Goal: Task Accomplishment & Management: Use online tool/utility

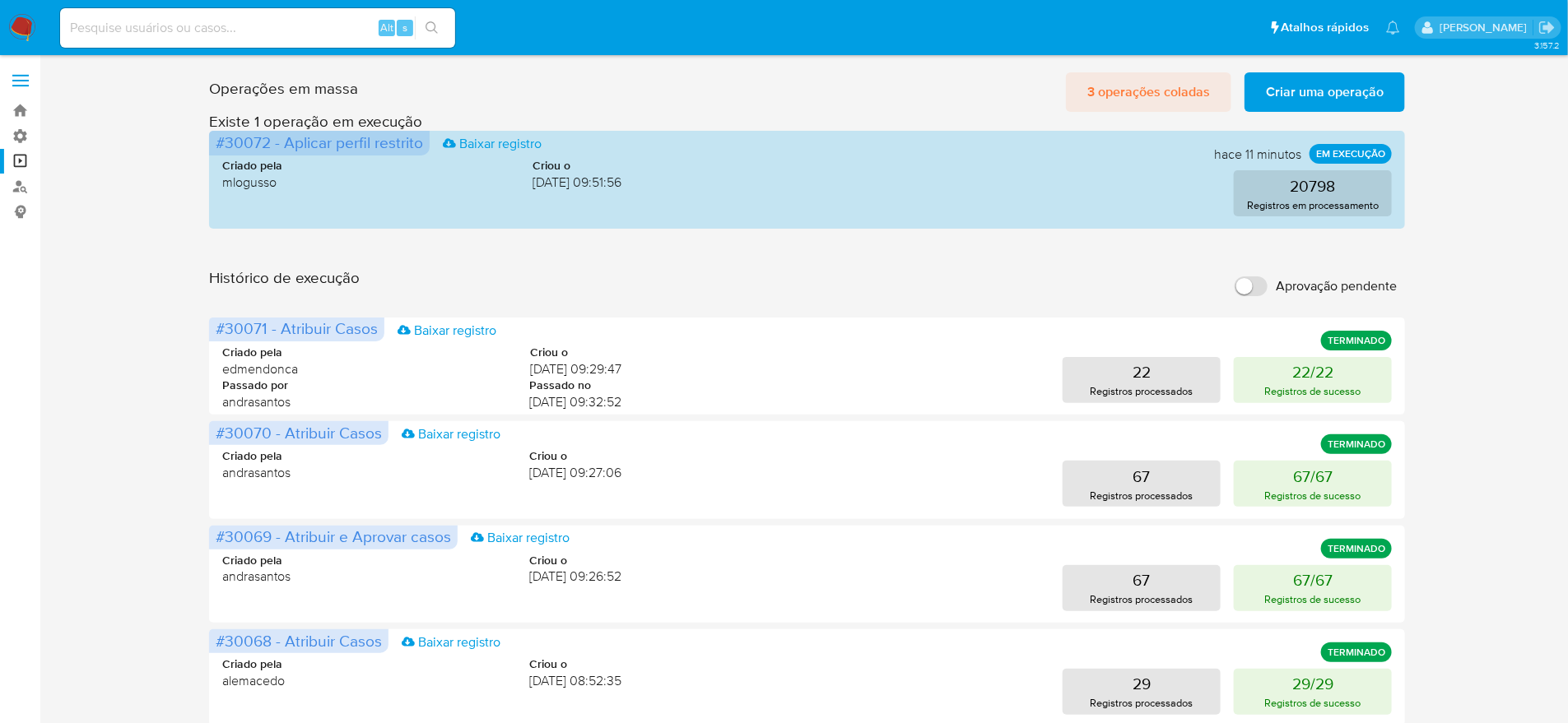
click at [1149, 89] on span "3 operações coladas" at bounding box center [1149, 92] width 123 height 36
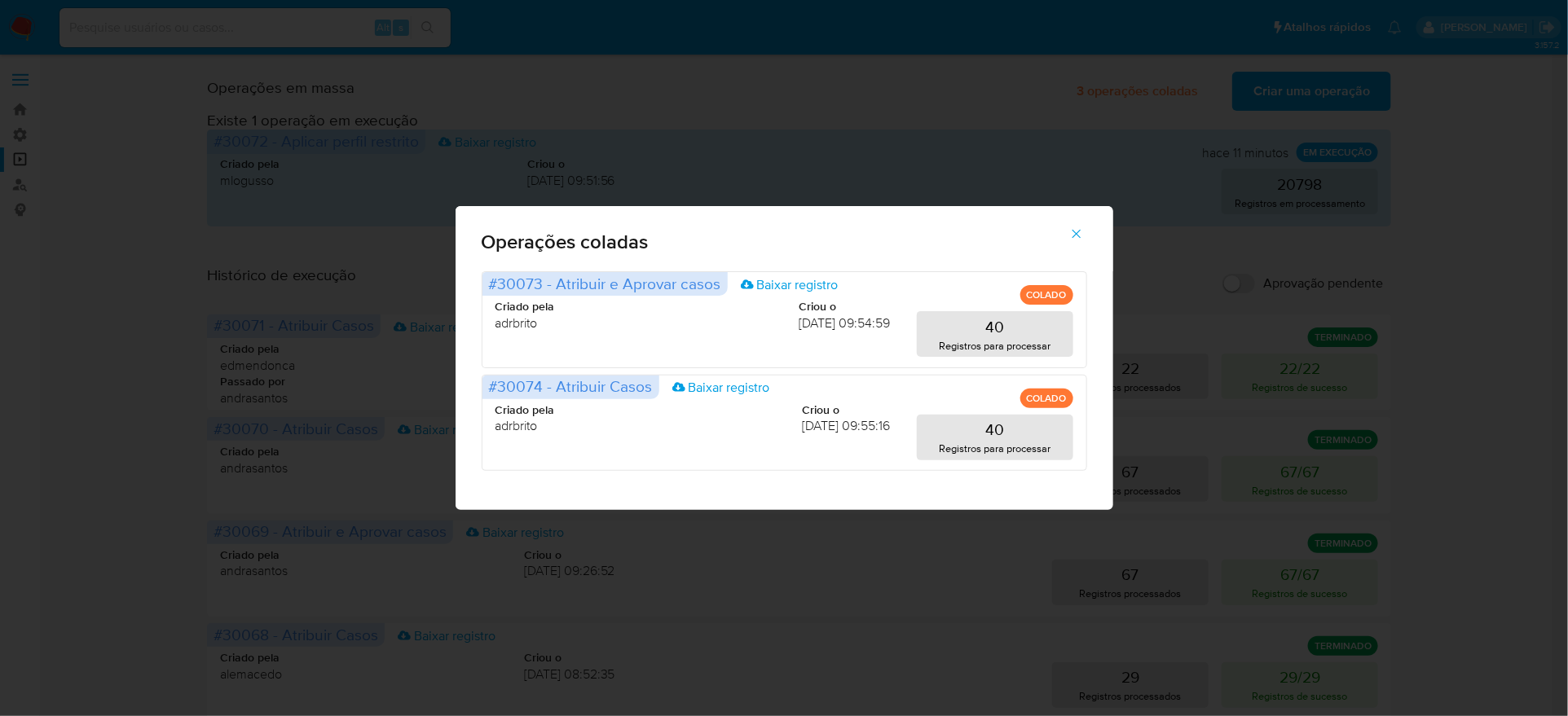
click at [1069, 241] on icon "button" at bounding box center [1077, 234] width 15 height 15
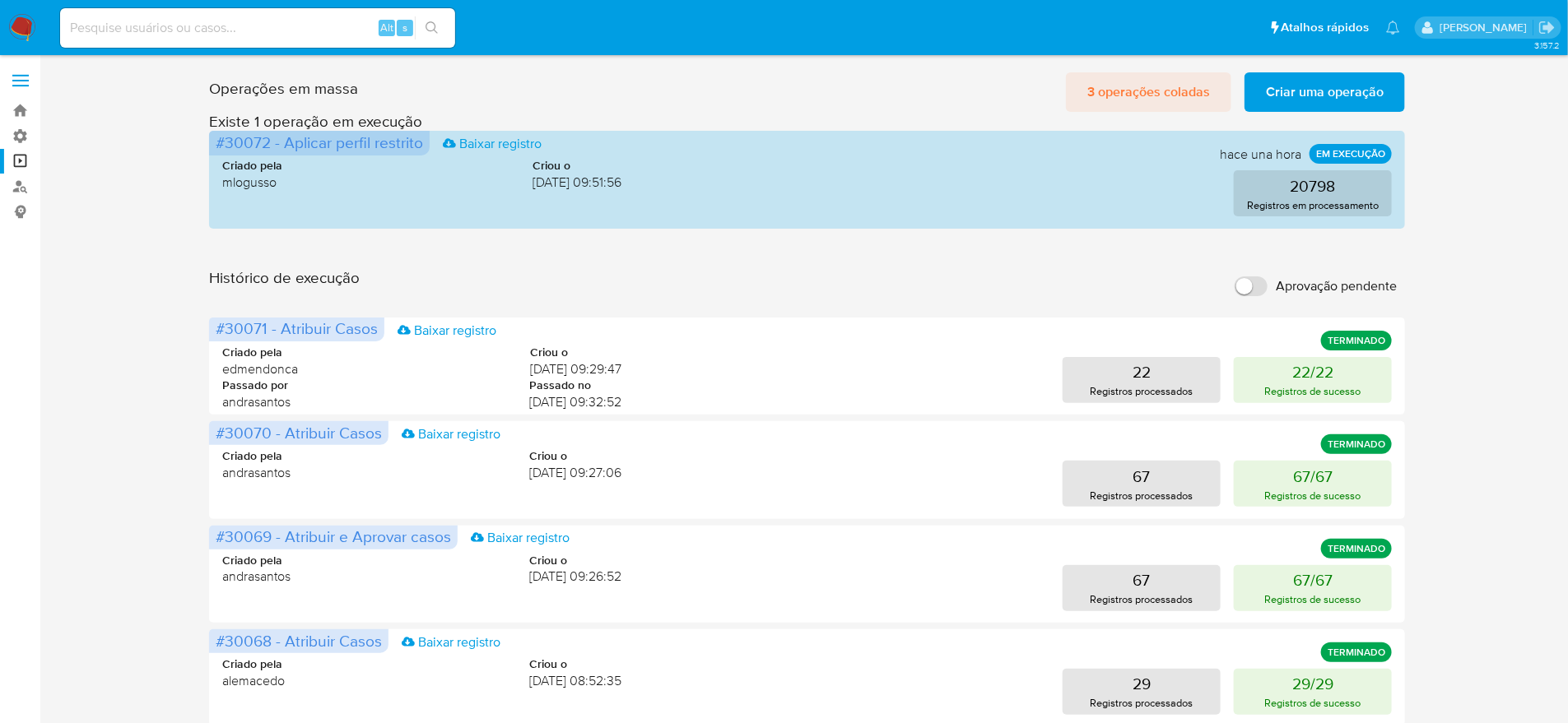
click at [1220, 96] on button "3 operações coladas" at bounding box center [1148, 92] width 166 height 40
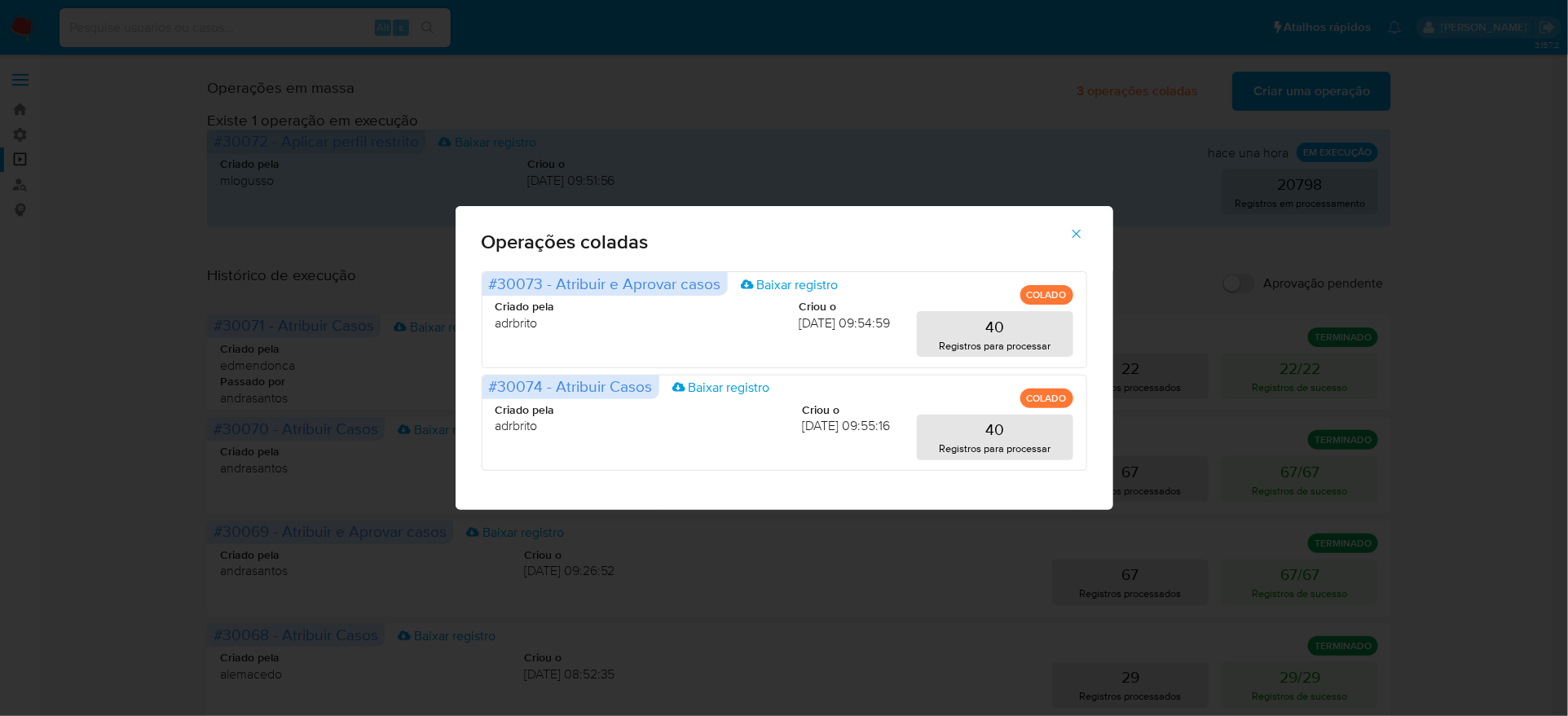
click at [1320, 81] on div "Operações coladas #30073 - Atribuir e Aprovar casos Baixar registro COLADO Cria…" at bounding box center [784, 358] width 1568 height 716
click at [1066, 253] on button "button" at bounding box center [1076, 233] width 57 height 39
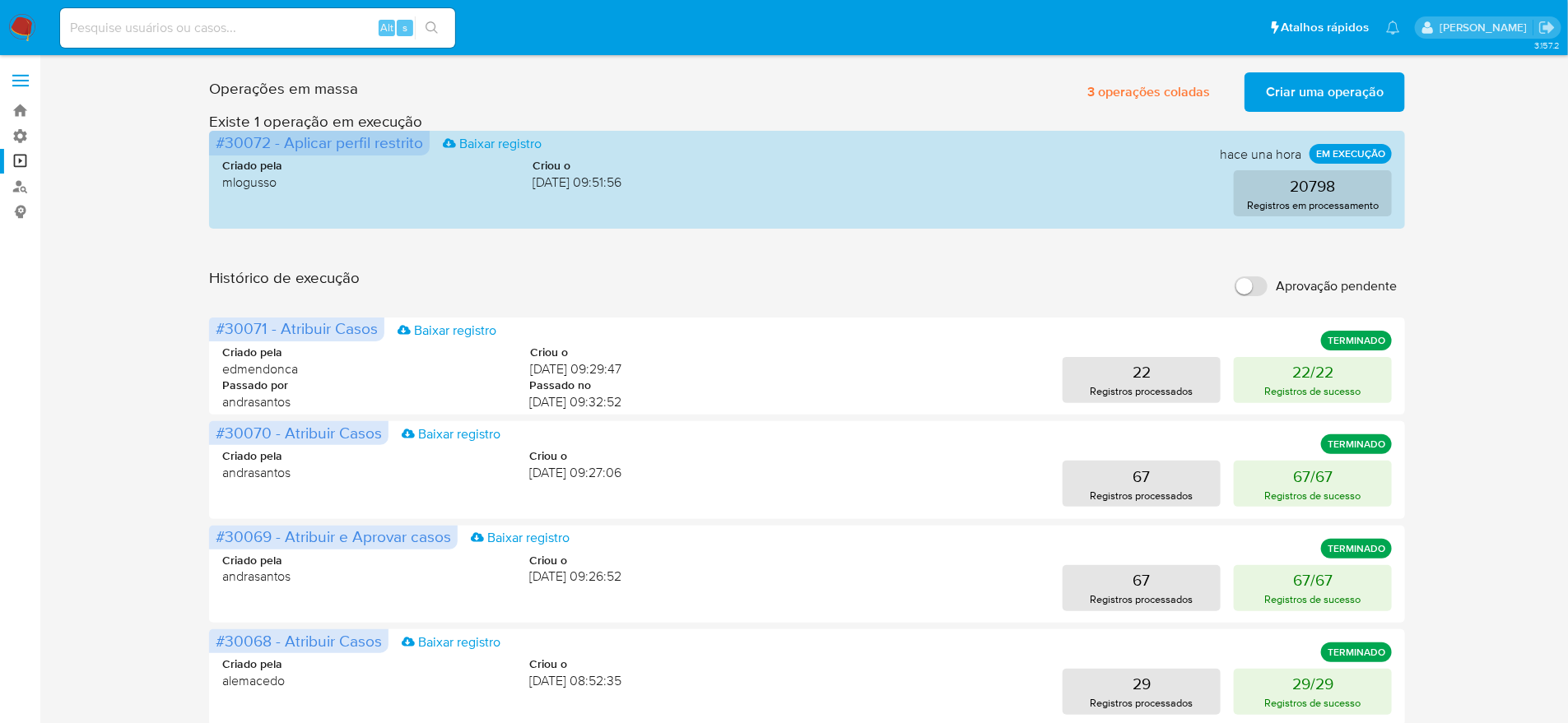
click at [1289, 93] on span "Criar uma operação" at bounding box center [1325, 92] width 118 height 36
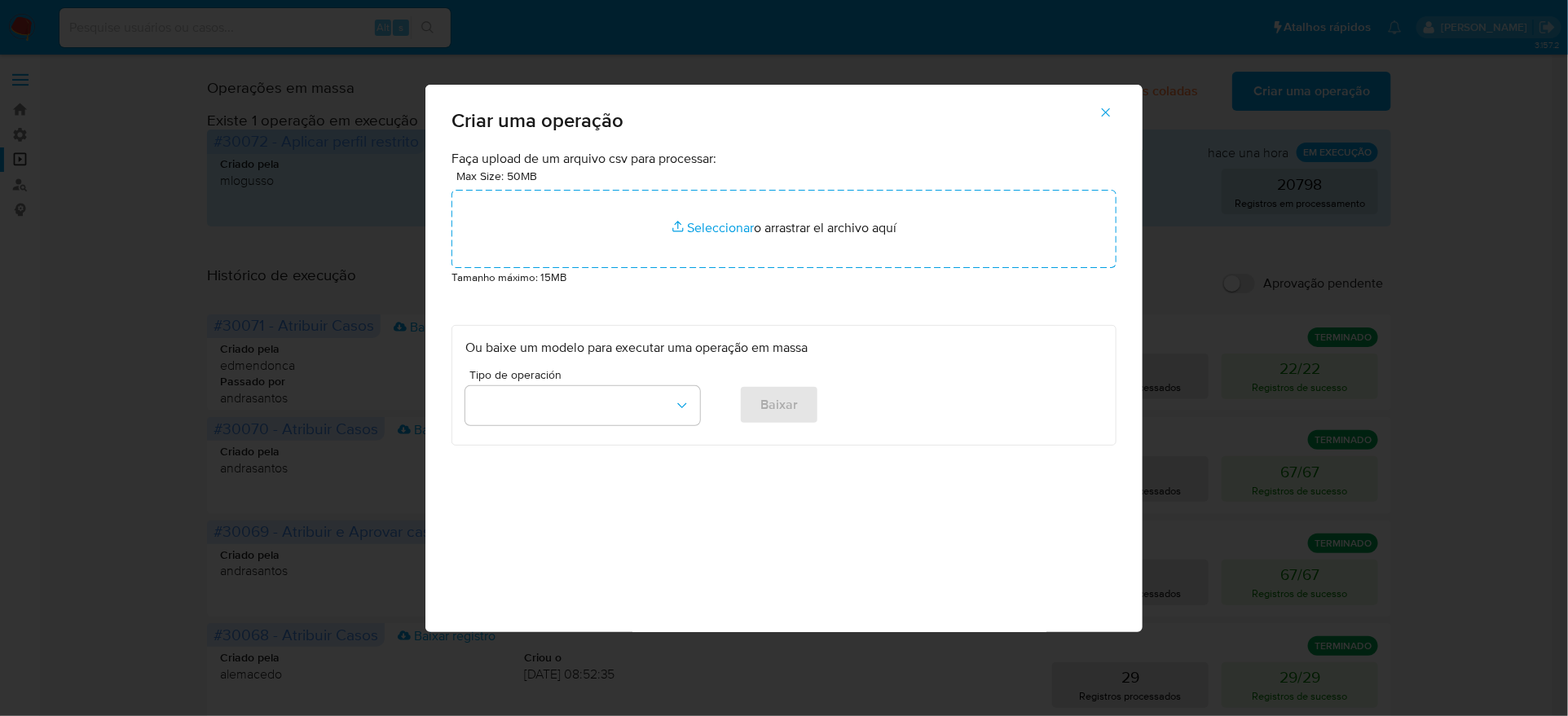
click at [1098, 120] on icon "button" at bounding box center [1106, 112] width 15 height 15
